Goal: Task Accomplishment & Management: Manage account settings

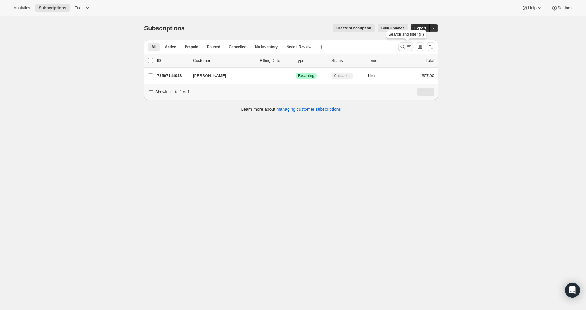
click at [404, 48] on icon "Search and filter results" at bounding box center [403, 47] width 6 height 6
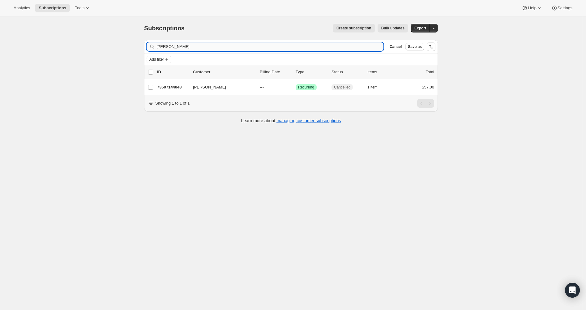
click at [190, 47] on input "Bree Stotz" at bounding box center [270, 46] width 227 height 9
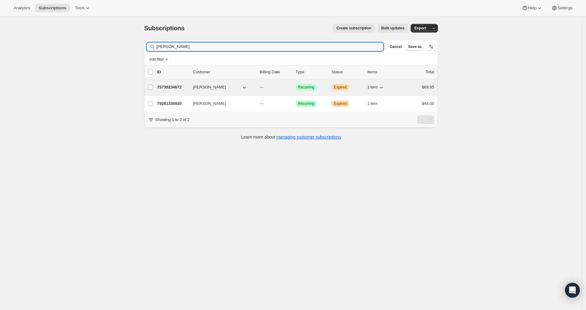
type input "[PERSON_NAME]"
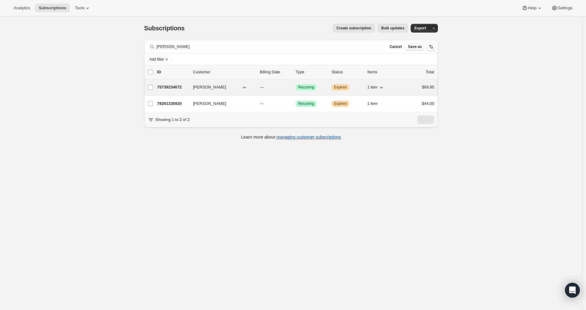
click at [182, 86] on p "75739234672" at bounding box center [172, 87] width 31 height 6
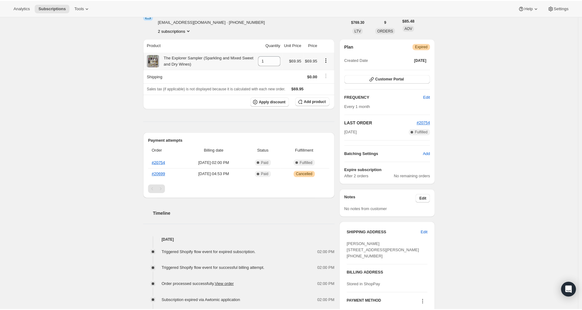
scroll to position [116, 0]
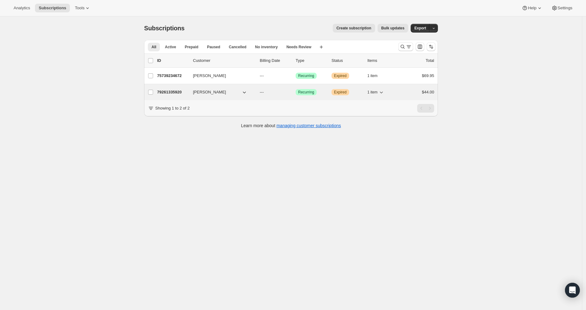
click at [172, 93] on p "79261335920" at bounding box center [172, 92] width 31 height 6
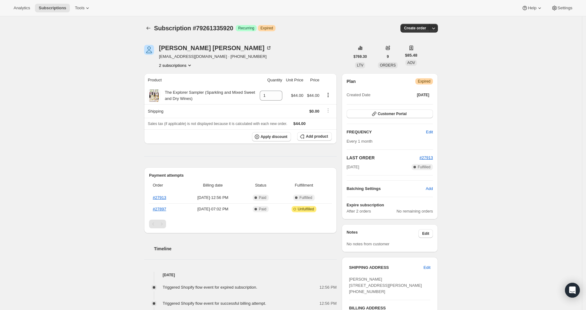
click at [278, 58] on div "[PERSON_NAME] [EMAIL_ADDRESS][DOMAIN_NAME] · [PHONE_NUMBER] 2 subscriptions" at bounding box center [247, 57] width 206 height 24
drag, startPoint x: 160, startPoint y: 45, endPoint x: 227, endPoint y: 43, distance: 66.9
click at [227, 43] on div "[PERSON_NAME] [EMAIL_ADDRESS][DOMAIN_NAME] · [PHONE_NUMBER] 2 subscriptions $76…" at bounding box center [288, 270] width 299 height 471
copy div "[PERSON_NAME]"
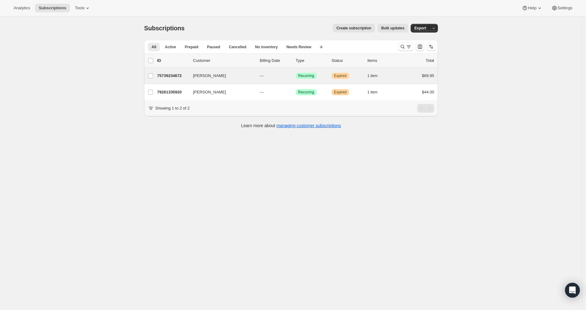
click at [171, 70] on div "Stephanie Brummette 75739234672 Stephanie Brummette --- Success Recurring Warni…" at bounding box center [291, 76] width 294 height 16
click at [170, 78] on p "75739234672" at bounding box center [172, 76] width 31 height 6
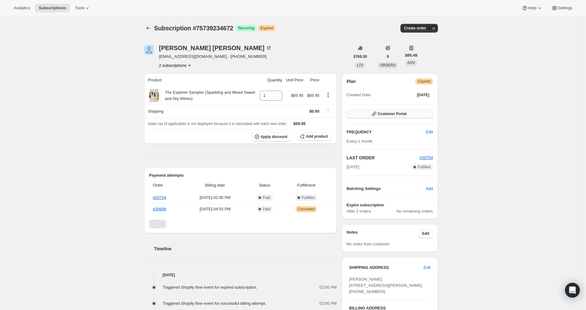
click at [405, 113] on span "Customer Portal" at bounding box center [392, 113] width 29 height 5
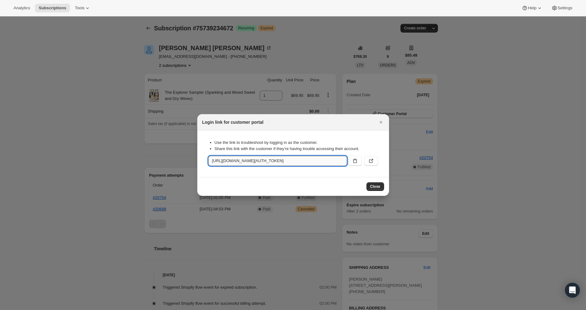
click at [286, 161] on input "https://www.wineshopathome.com/tools/bundle-subscriptions?authToken=eyJhbGciOiJ…" at bounding box center [277, 161] width 139 height 10
click at [379, 122] on icon "Close" at bounding box center [381, 122] width 6 height 6
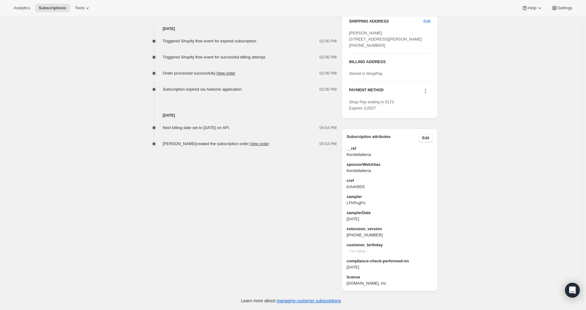
scroll to position [259, 0]
